Goal: Check status: Check status

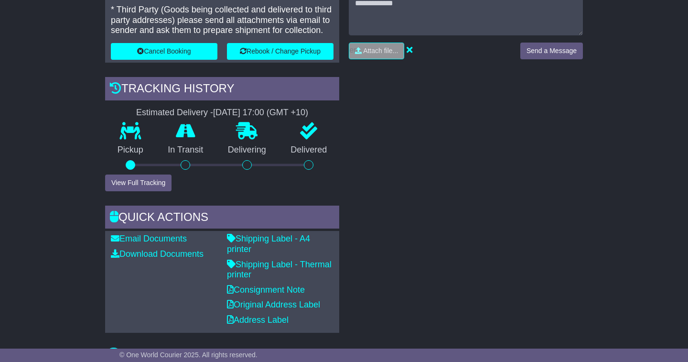
scroll to position [245, 0]
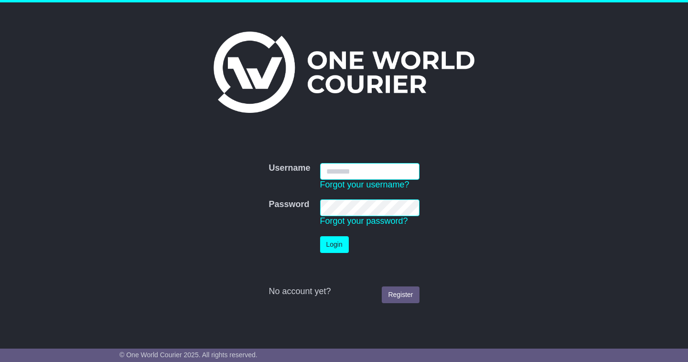
type input "**********"
click at [335, 244] on button "Login" at bounding box center [334, 244] width 29 height 17
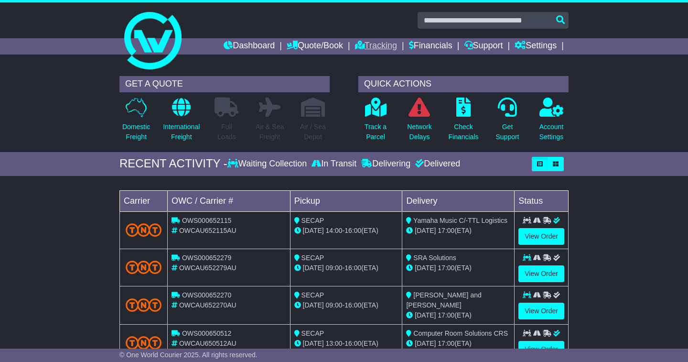
click at [375, 48] on link "Tracking" at bounding box center [376, 46] width 42 height 16
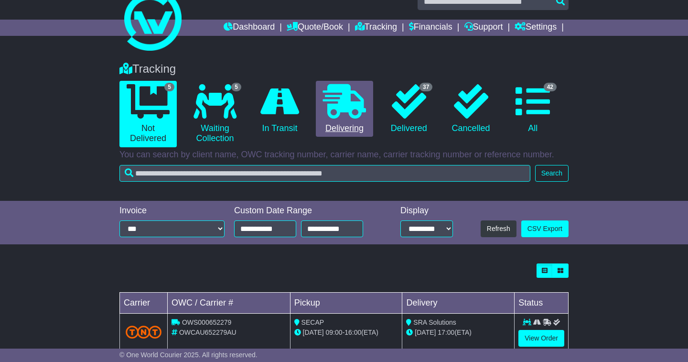
scroll to position [18, 0]
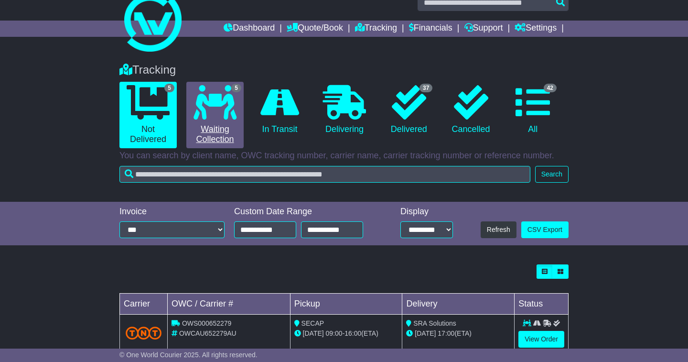
click at [221, 120] on link "5 Waiting Collection" at bounding box center [214, 115] width 57 height 66
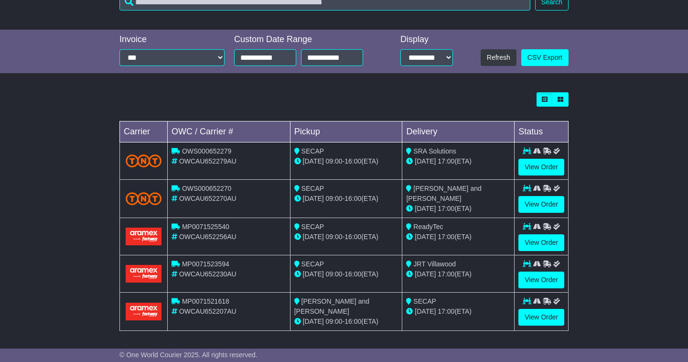
scroll to position [189, 0]
click at [545, 316] on link "View Order" at bounding box center [542, 317] width 46 height 17
